Goal: Task Accomplishment & Management: Manage account settings

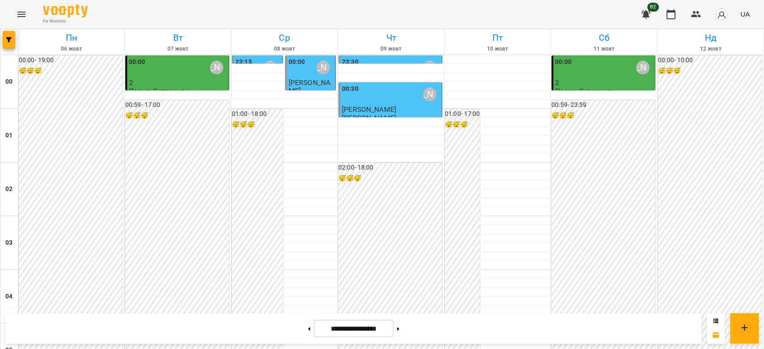
scroll to position [1014, 0]
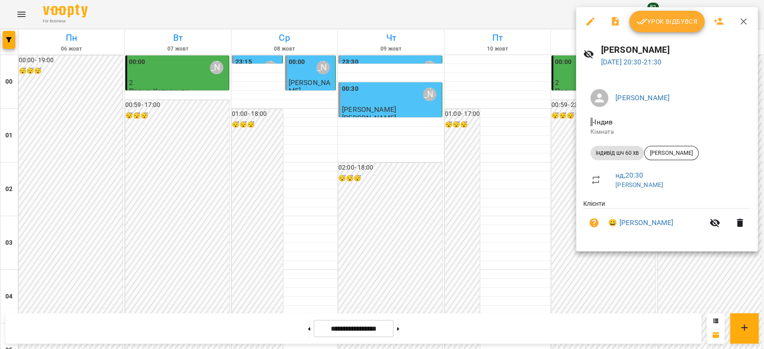
click at [667, 23] on span "Урок відбувся" at bounding box center [667, 21] width 61 height 11
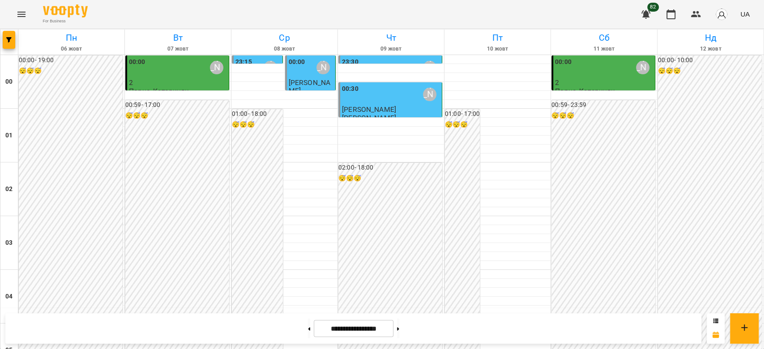
scroll to position [1035, 0]
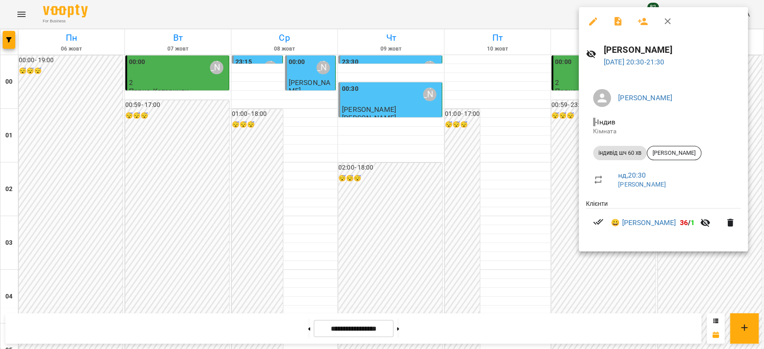
click at [508, 14] on div at bounding box center [382, 174] width 764 height 349
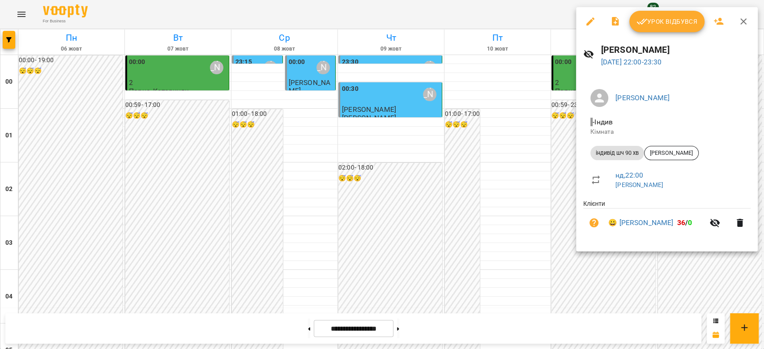
click at [602, 286] on div at bounding box center [382, 174] width 764 height 349
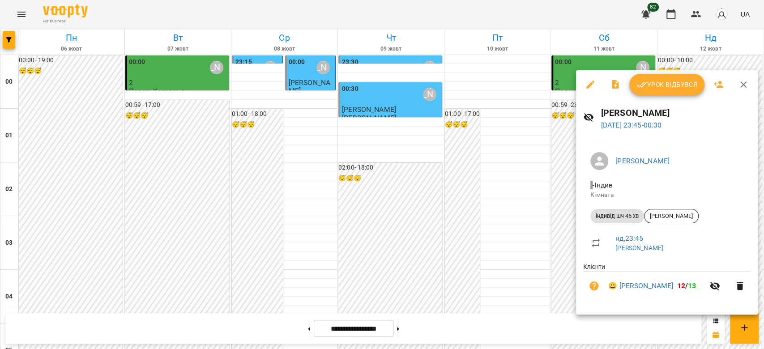
click at [557, 186] on div at bounding box center [382, 174] width 764 height 349
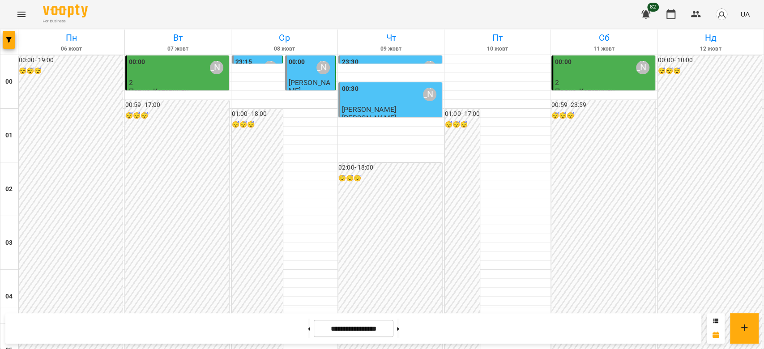
click at [399, 329] on button at bounding box center [398, 329] width 2 height 20
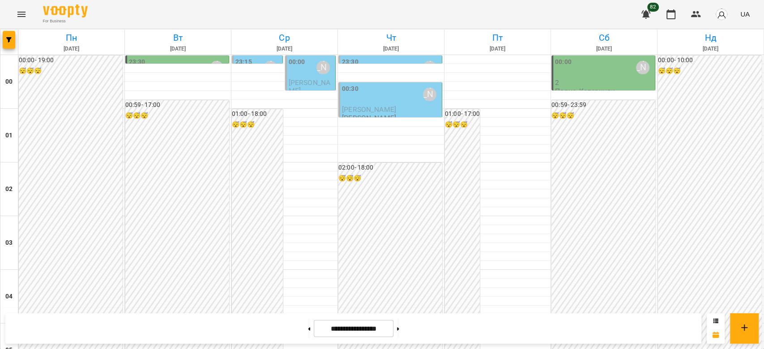
scroll to position [856, 0]
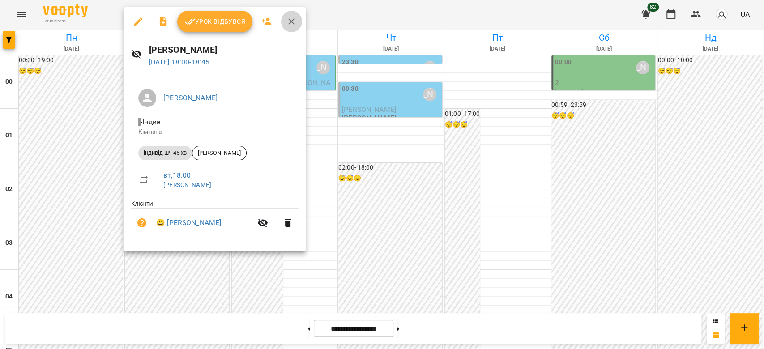
click at [294, 22] on icon "button" at bounding box center [291, 21] width 11 height 11
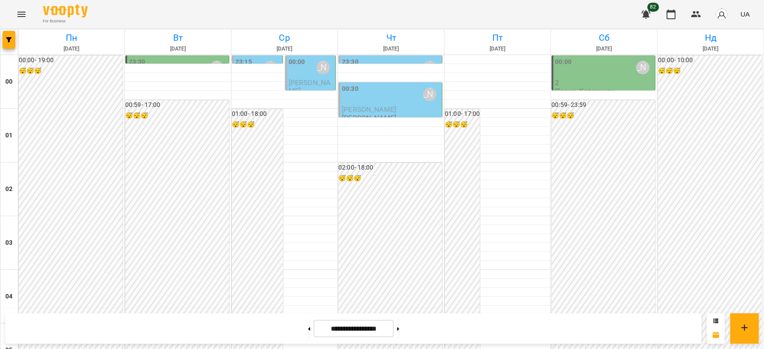
scroll to position [1035, 0]
drag, startPoint x: 17, startPoint y: 12, endPoint x: 295, endPoint y: 331, distance: 423.0
click at [308, 331] on button at bounding box center [309, 329] width 2 height 20
type input "**********"
